Goal: Information Seeking & Learning: Compare options

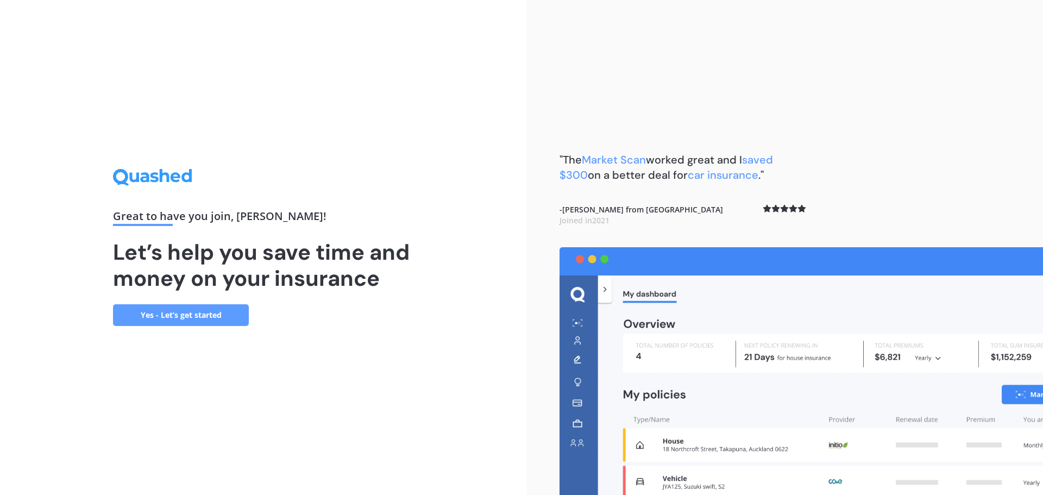
click at [209, 310] on link "Yes - Let’s get started" at bounding box center [181, 315] width 136 height 22
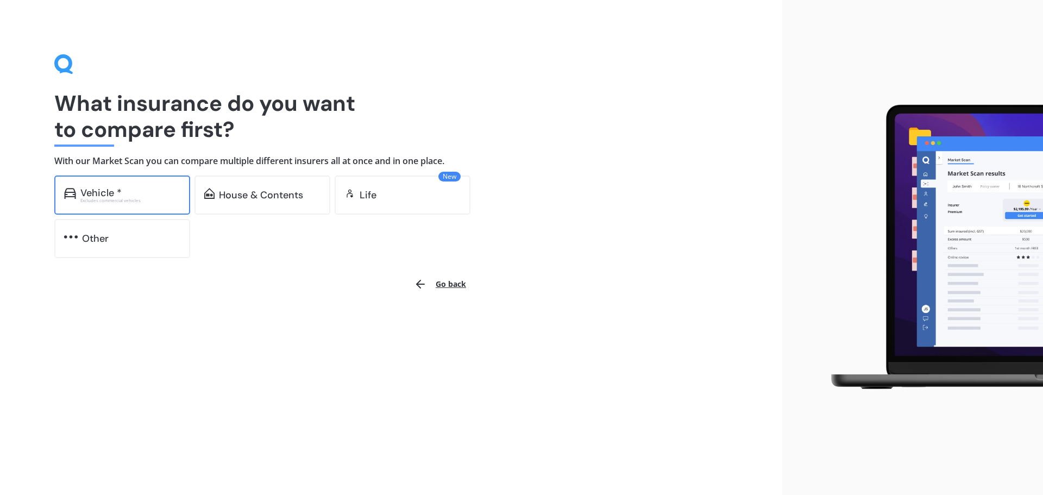
click at [115, 181] on div "Vehicle * Excludes commercial vehicles" at bounding box center [122, 194] width 136 height 39
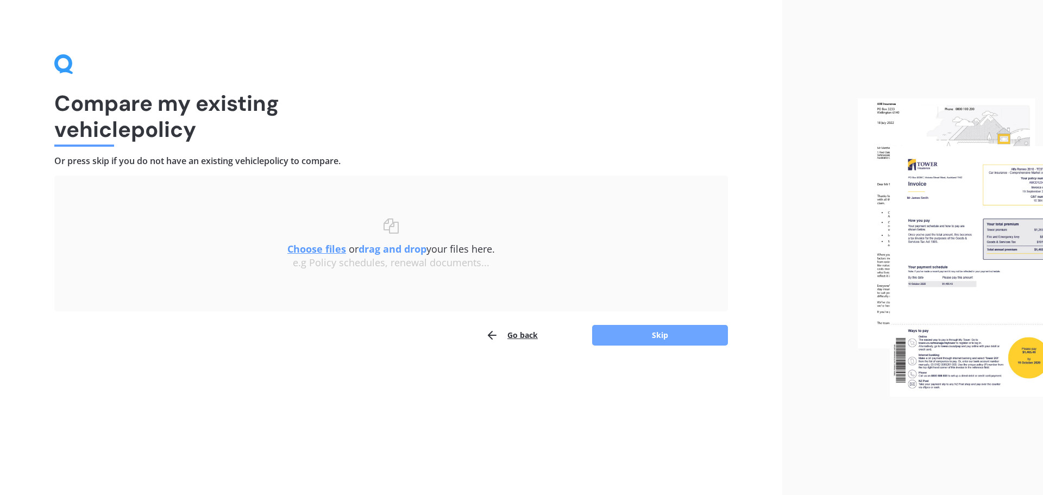
click at [668, 336] on button "Skip" at bounding box center [660, 335] width 136 height 21
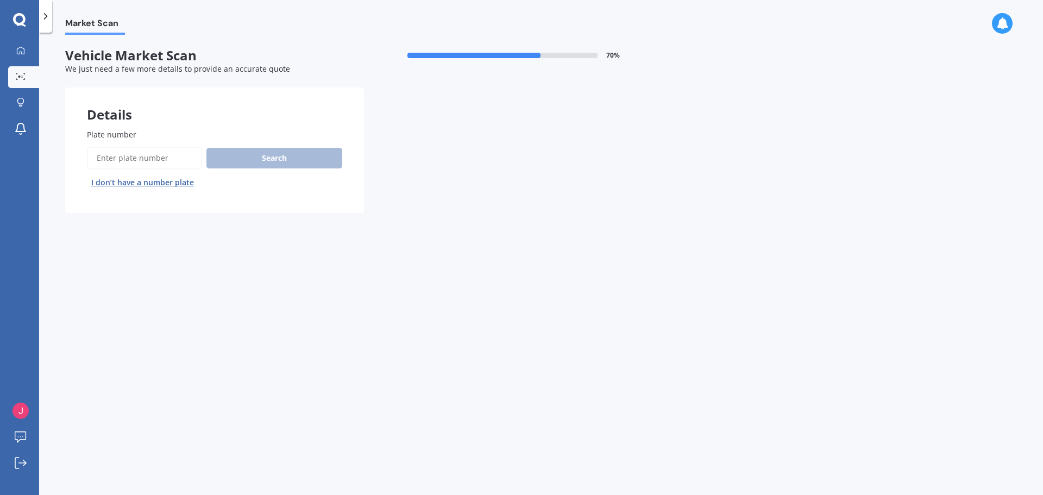
click at [127, 155] on input "Plate number" at bounding box center [144, 158] width 115 height 23
type input "qew866"
click at [274, 157] on button "Search" at bounding box center [274, 158] width 136 height 21
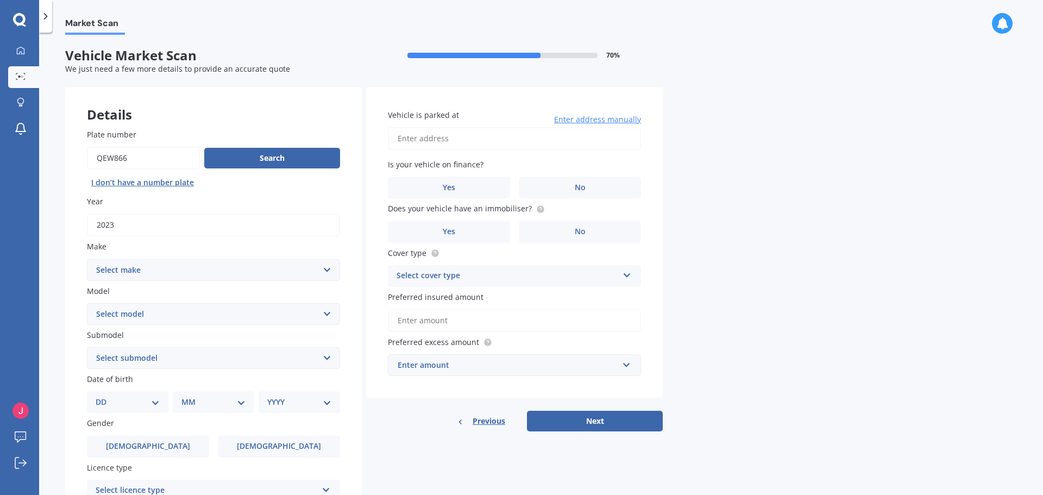
drag, startPoint x: 128, startPoint y: 158, endPoint x: 114, endPoint y: 159, distance: 13.7
click at [114, 159] on input "Plate number" at bounding box center [143, 158] width 113 height 23
click at [158, 159] on input "Plate number" at bounding box center [143, 158] width 113 height 23
click at [261, 160] on button "Search" at bounding box center [272, 158] width 136 height 21
click at [174, 277] on select "Select make AC ALFA ROMEO ASTON MARTIN AUDI AUSTIN BEDFORD Bentley BMW BYD CADI…" at bounding box center [213, 270] width 253 height 22
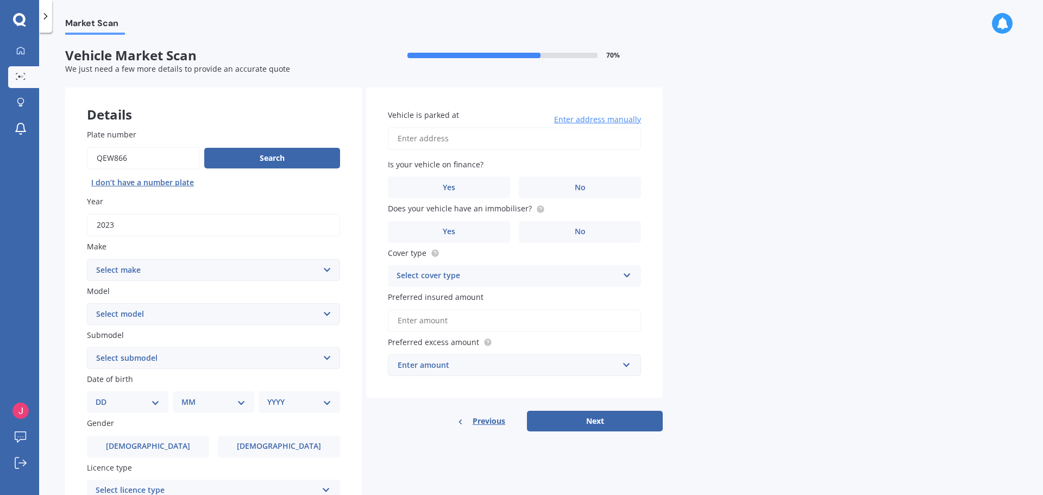
select select "M.G"
click at [87, 259] on select "Select make AC ALFA ROMEO ASTON MARTIN AUDI AUSTIN BEDFORD Bentley BMW BYD CADI…" at bounding box center [213, 270] width 253 height 22
click at [150, 310] on select "Select model" at bounding box center [213, 314] width 253 height 22
click at [149, 312] on select "Select model HS" at bounding box center [213, 314] width 253 height 22
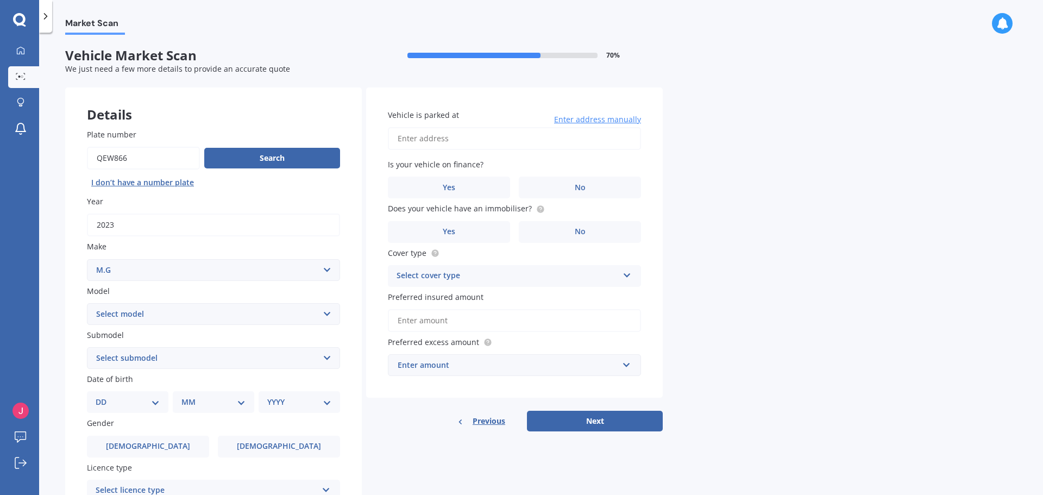
click at [328, 304] on select "Select model HS" at bounding box center [213, 314] width 253 height 22
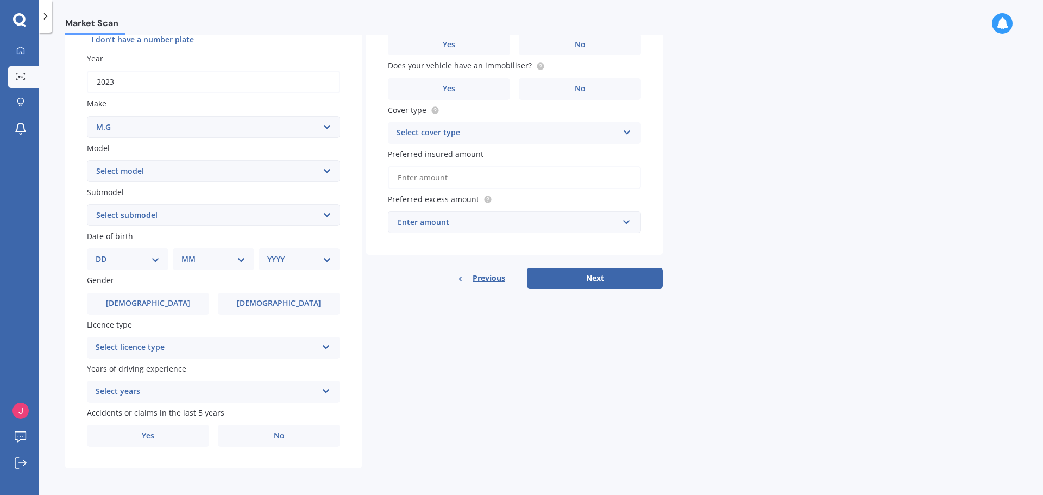
scroll to position [145, 0]
click at [152, 171] on select "Select model HS" at bounding box center [213, 170] width 253 height 22
select select "HS"
click at [87, 159] on select "Select model HS" at bounding box center [213, 170] width 253 height 22
click at [148, 214] on select "Select submodel" at bounding box center [213, 214] width 253 height 22
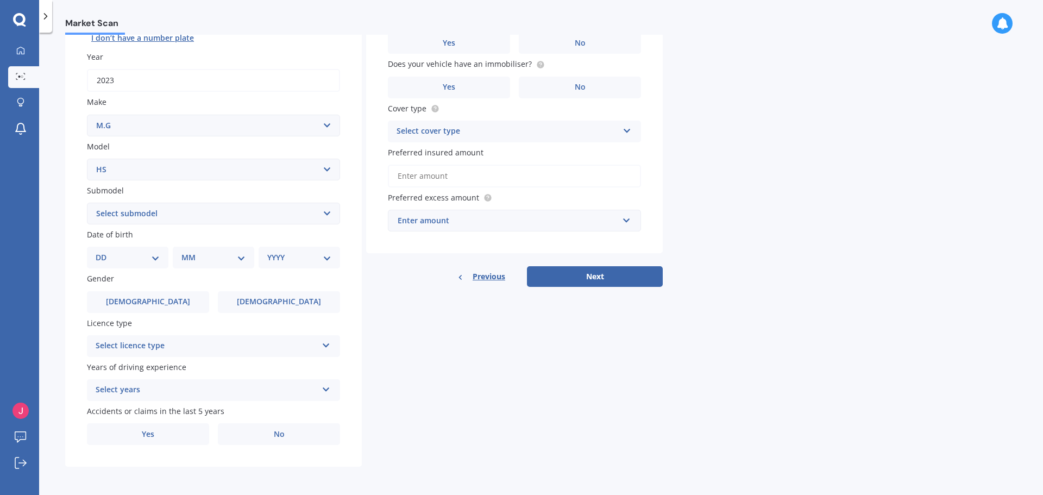
click at [168, 173] on select "Select model HS" at bounding box center [213, 170] width 253 height 22
click at [173, 171] on select "Select model HS" at bounding box center [213, 170] width 253 height 22
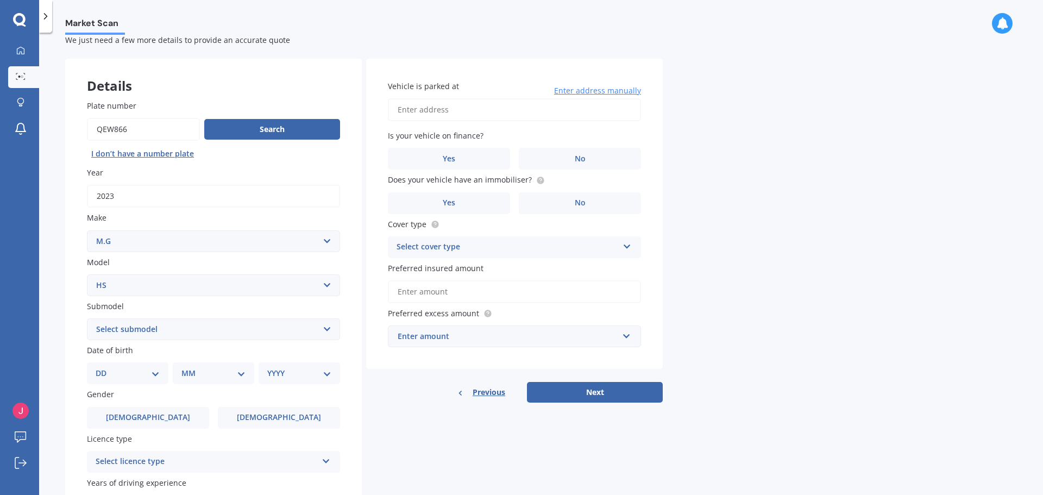
scroll to position [0, 0]
